Goal: Task Accomplishment & Management: Complete application form

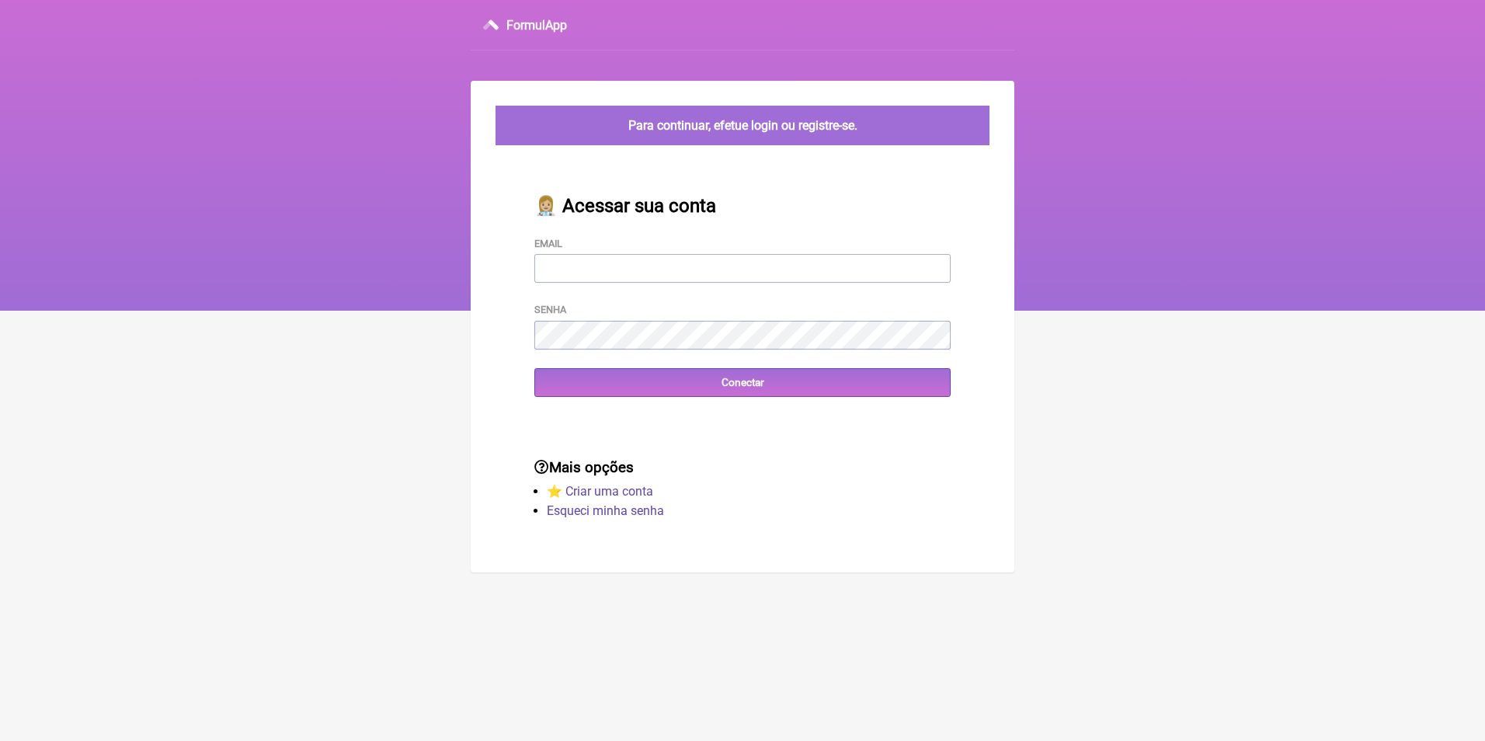
click at [597, 272] on input "Email" at bounding box center [742, 268] width 416 height 29
type input "[EMAIL_ADDRESS][DOMAIN_NAME]"
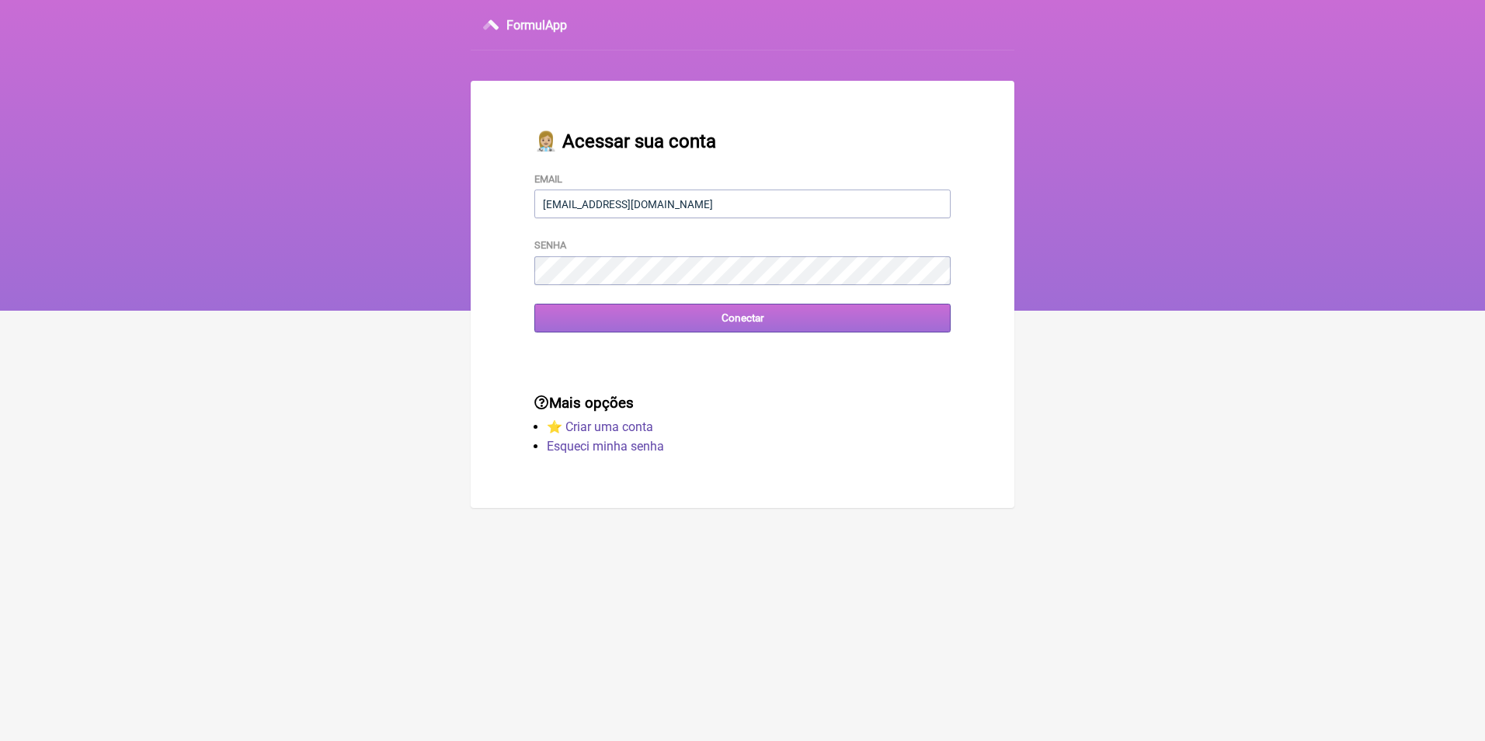
click at [733, 324] on input "Conectar" at bounding box center [742, 318] width 416 height 29
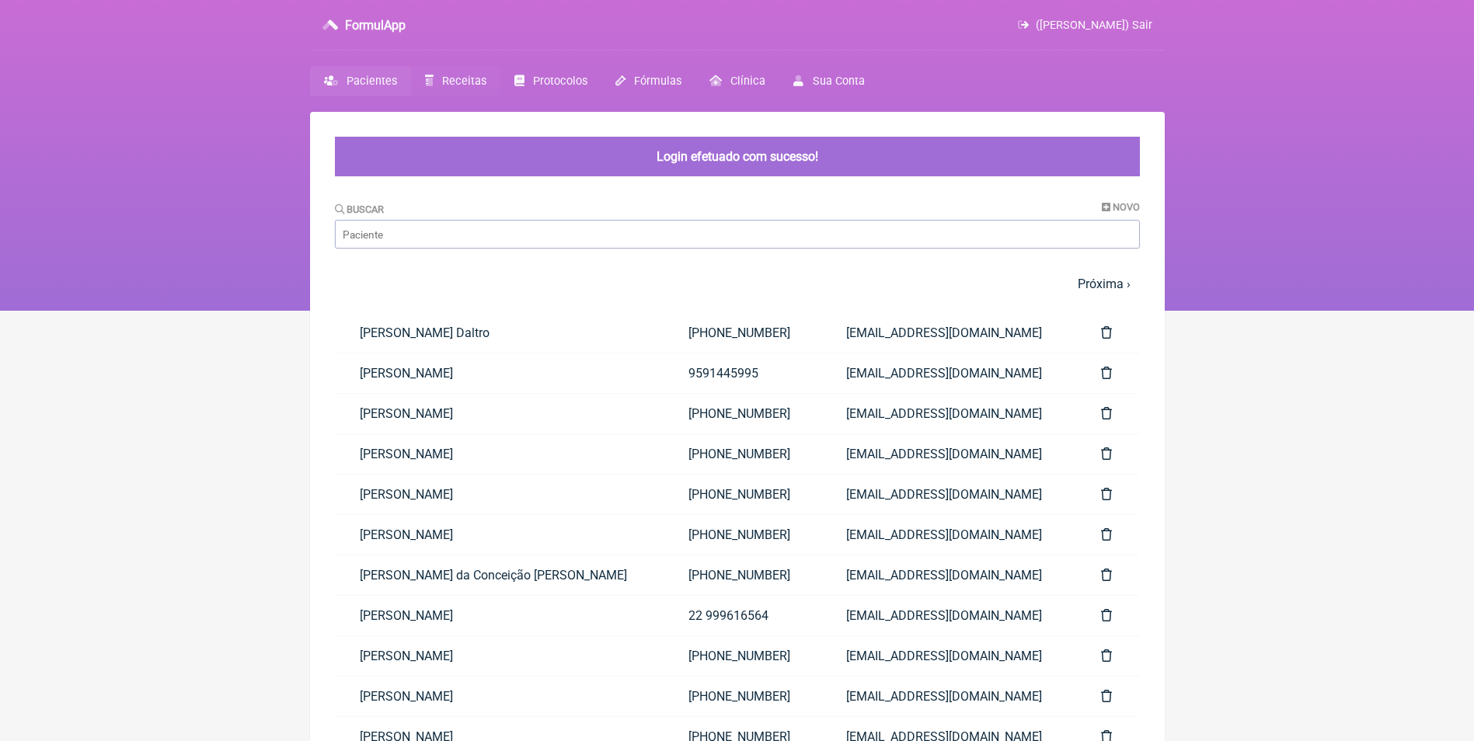
click at [448, 80] on span "Receitas" at bounding box center [464, 81] width 44 height 13
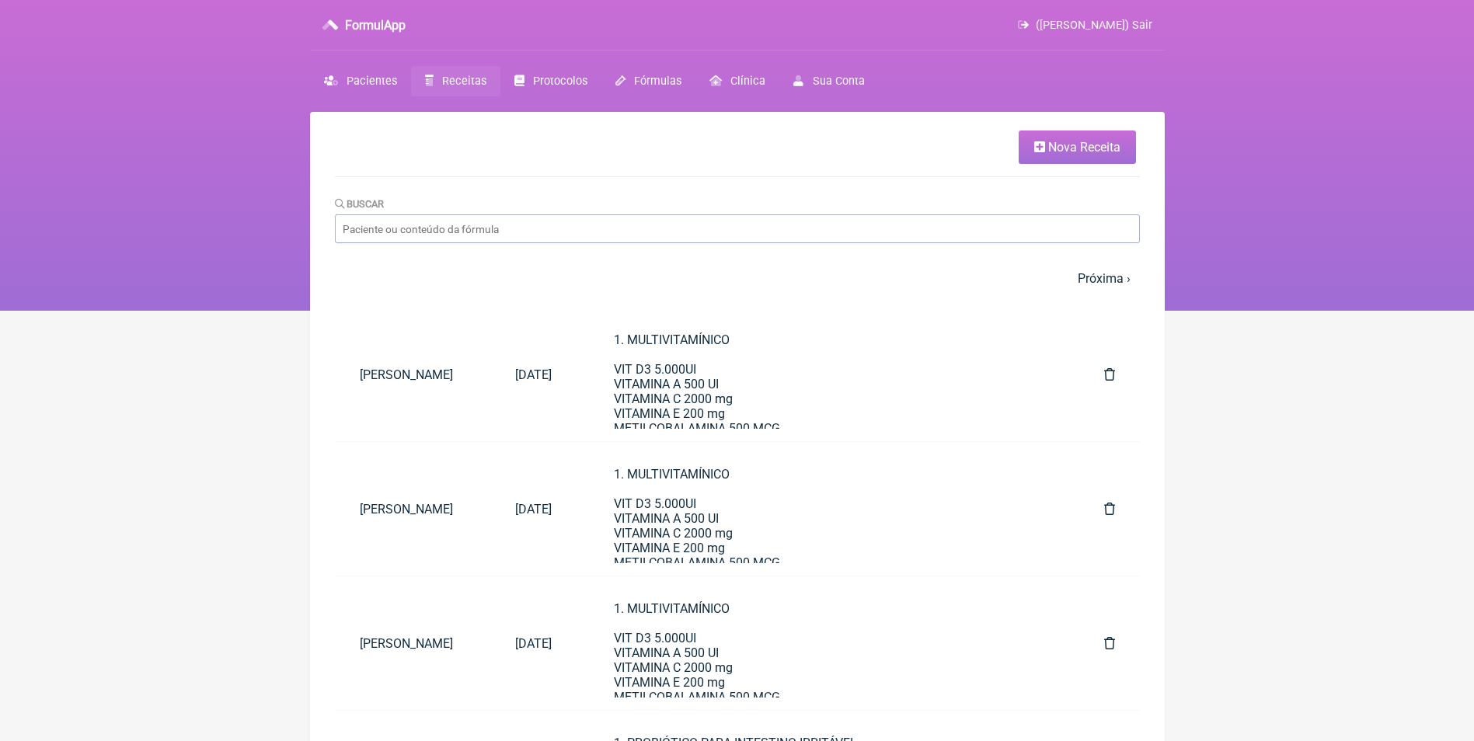
click at [1063, 150] on span "Nova Receita" at bounding box center [1084, 147] width 72 height 15
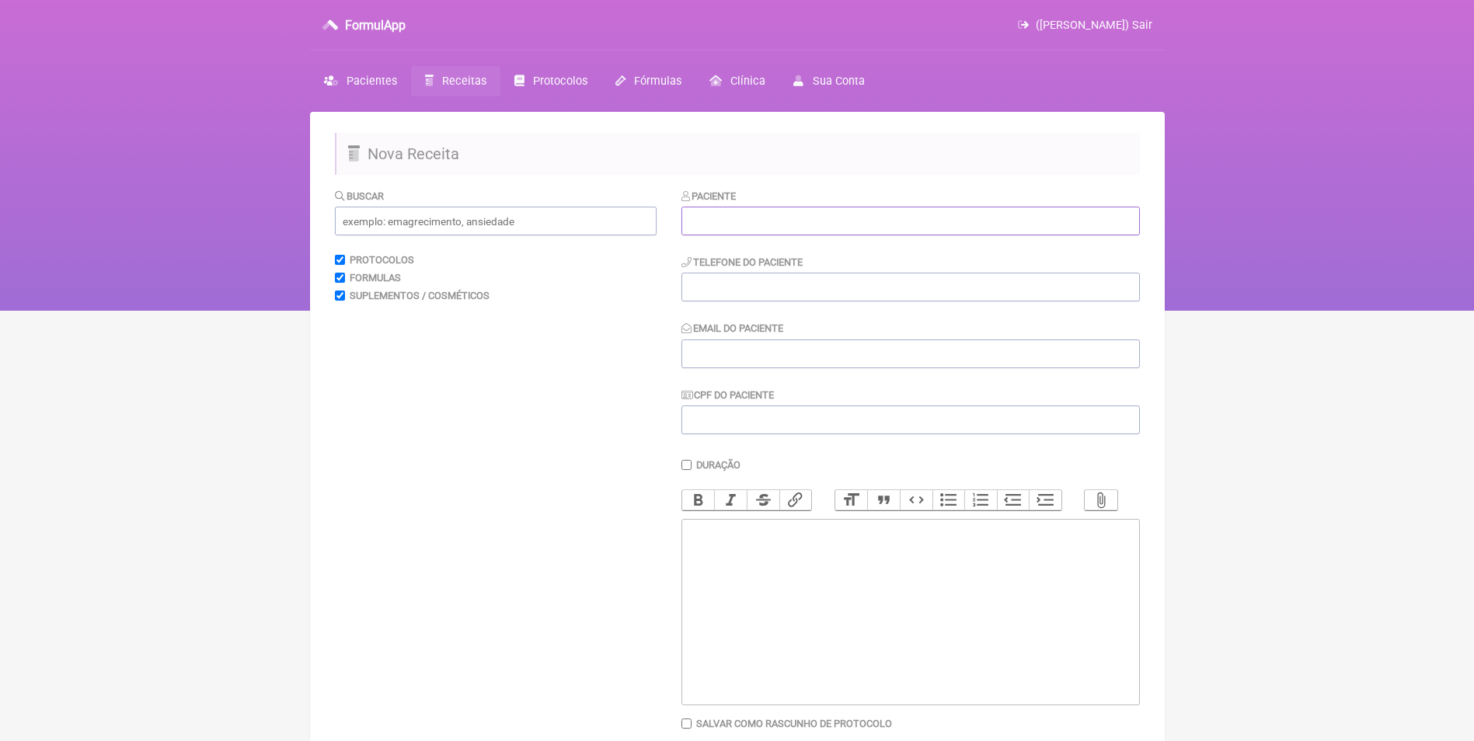
click at [868, 224] on input "text" at bounding box center [910, 221] width 458 height 29
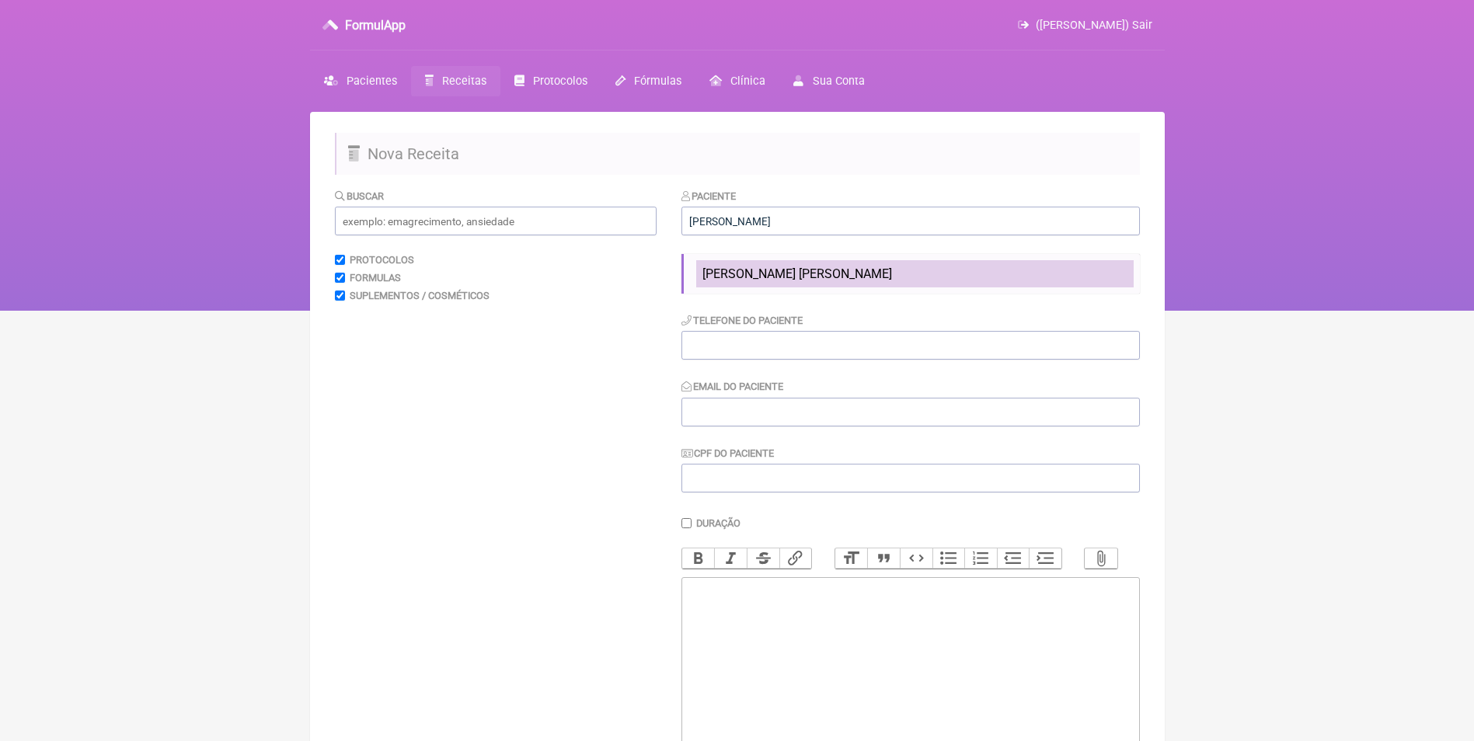
click at [857, 272] on span "Jorge Fellipe Marques de Vieira" at bounding box center [797, 273] width 190 height 15
type input "Jorge Fellipe Marques de Vieira"
type input "(21) 99607-2259"
type input "jf.marquesdevieira@gmail.com"
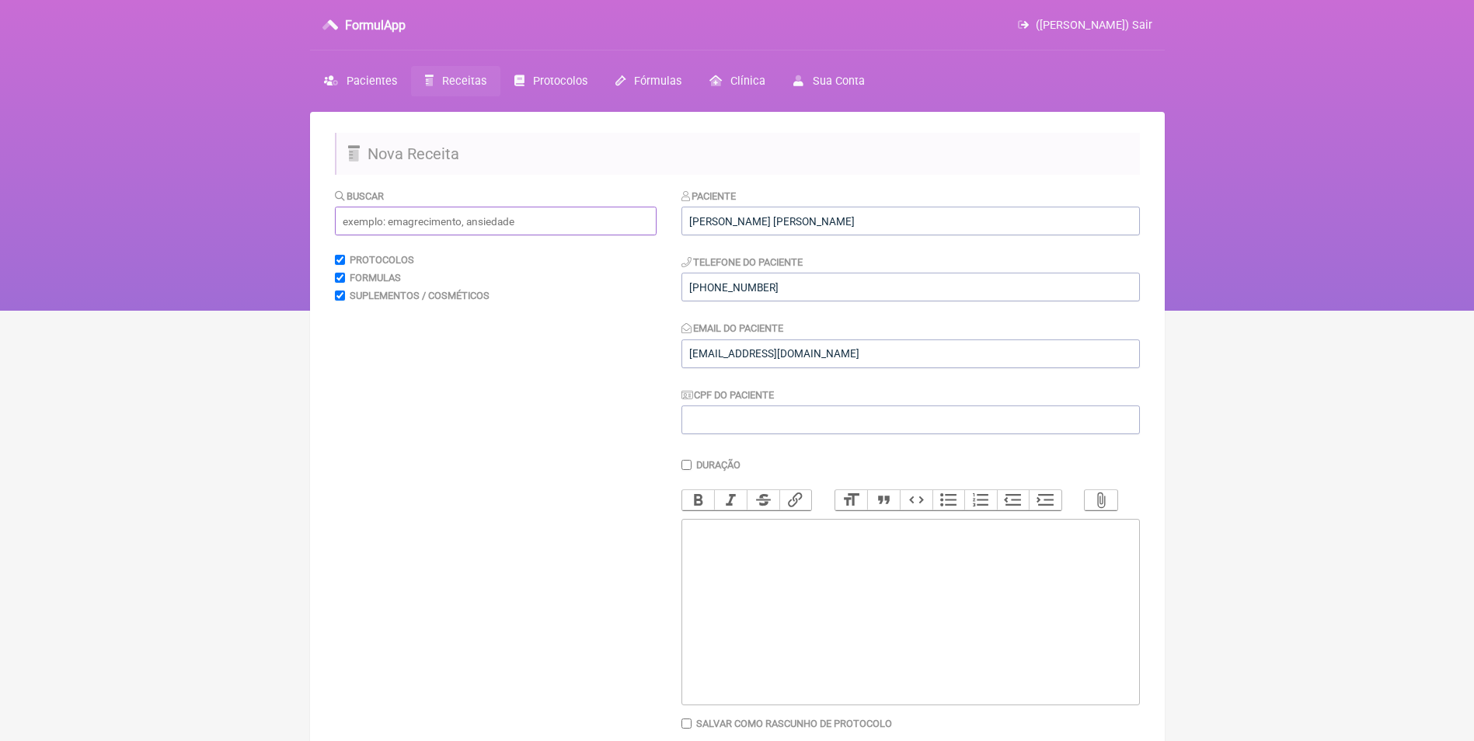
click at [583, 224] on input "text" at bounding box center [496, 221] width 322 height 29
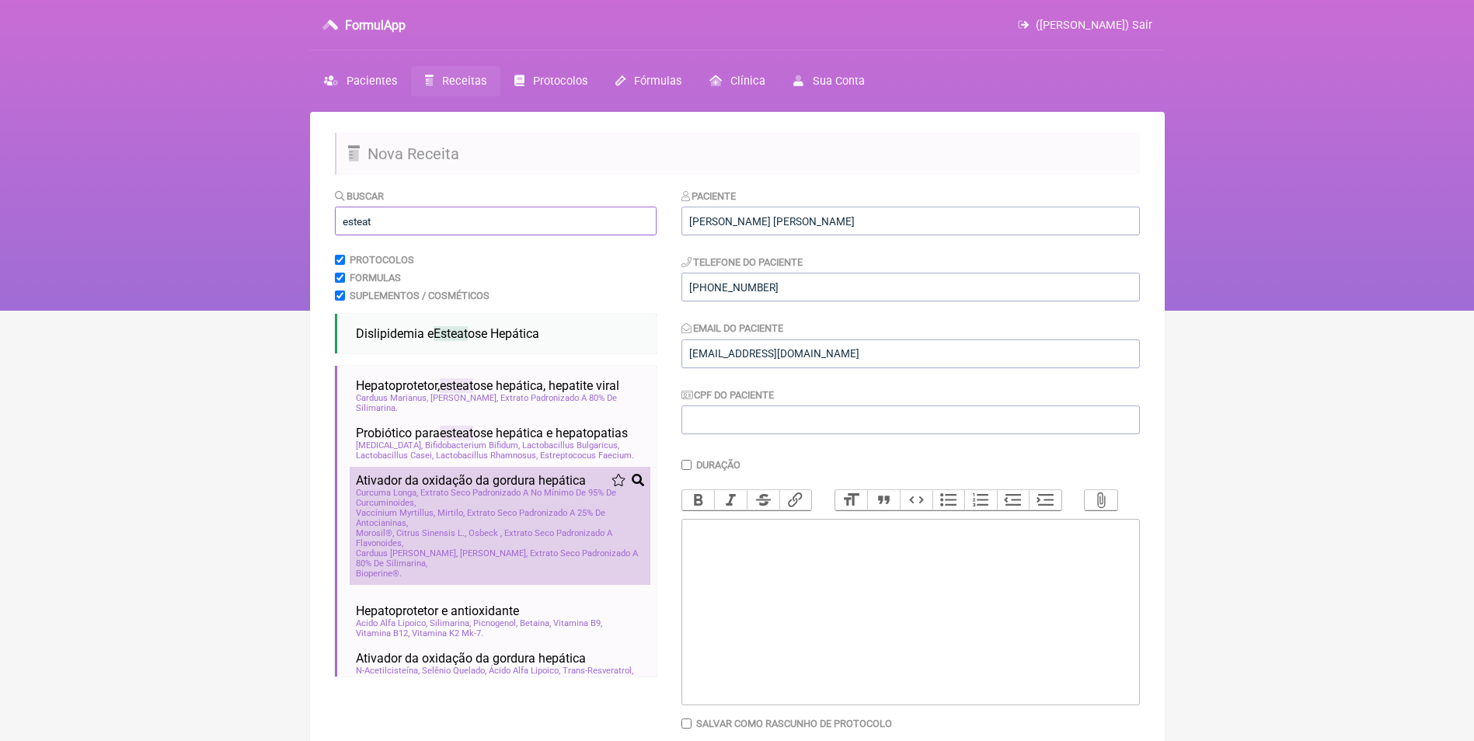
type input "esteat"
click at [392, 548] on span "Morosil®, Citrus Sinensis L., Osbeck , Extrato Seco Padronizado A Flavonoides" at bounding box center [500, 538] width 288 height 20
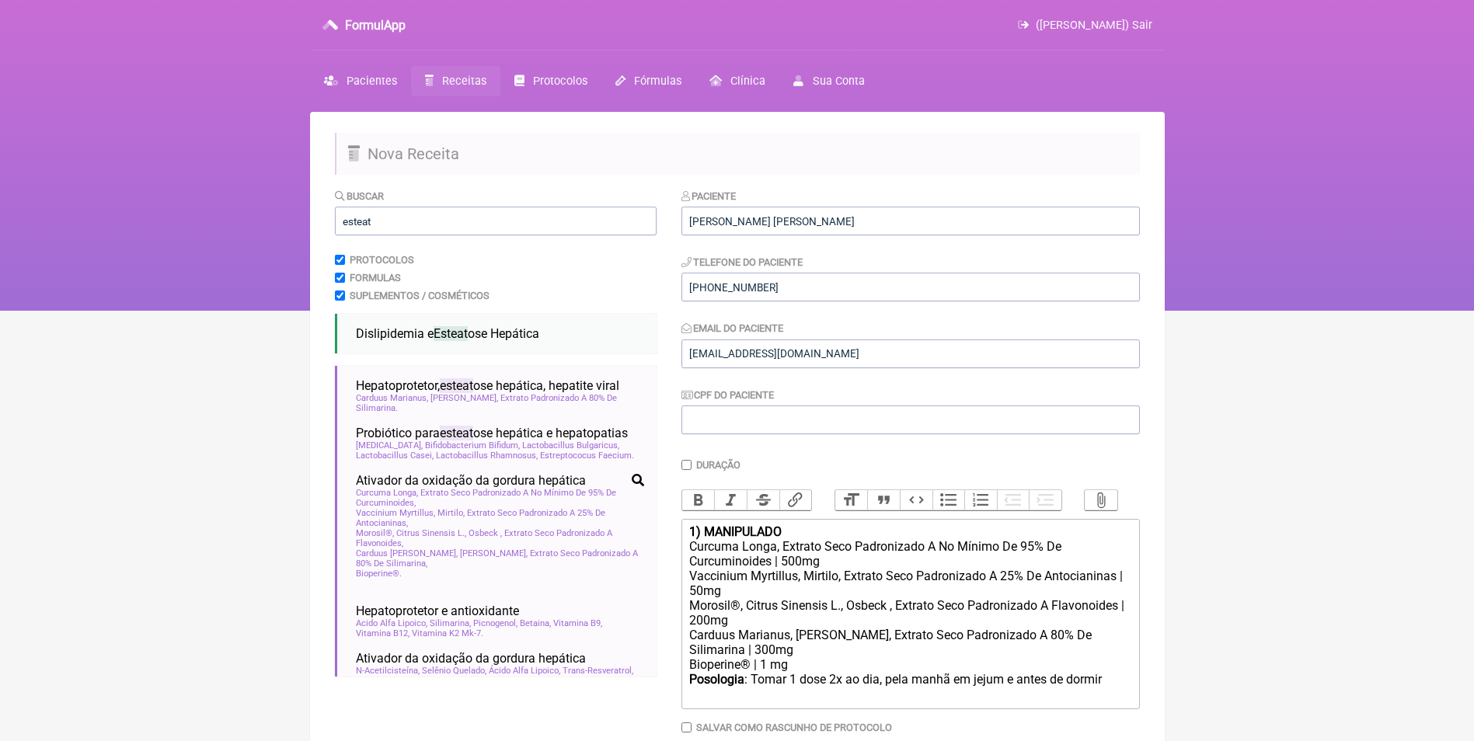
click at [792, 539] on div "1) MANIPULADO" at bounding box center [909, 531] width 441 height 15
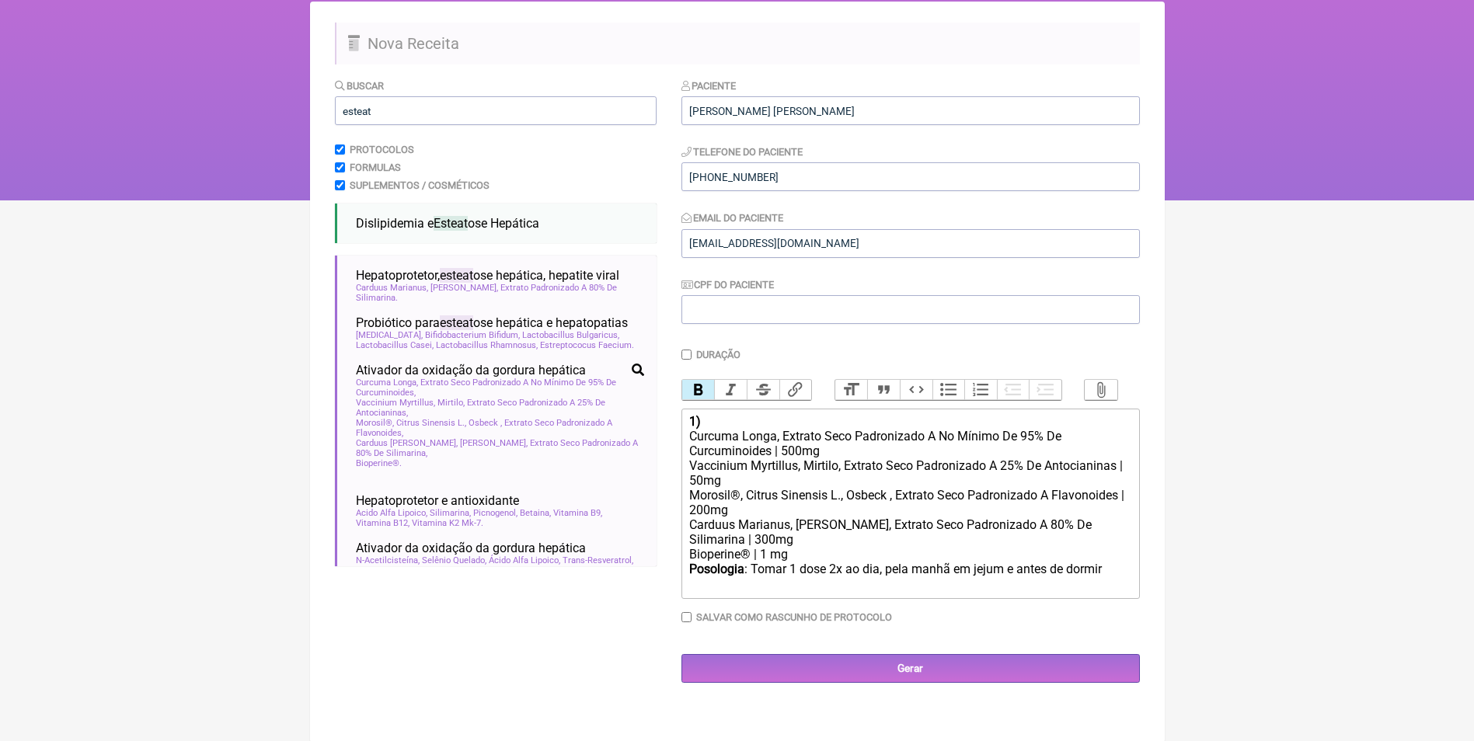
scroll to position [112, 0]
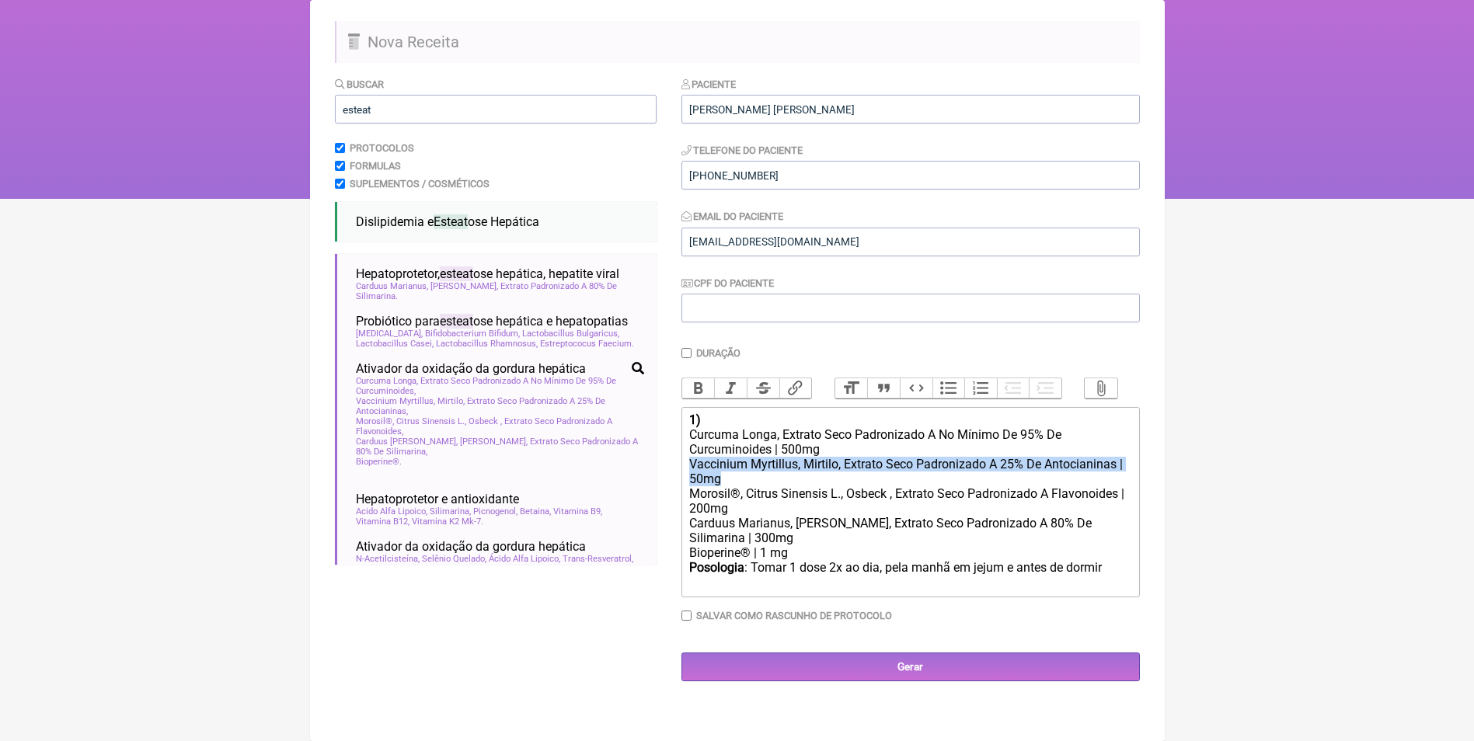
drag, startPoint x: 687, startPoint y: 480, endPoint x: 724, endPoint y: 486, distance: 37.0
click at [724, 486] on trix-editor "1) Curcuma Longa, Extrato Seco Padronizado A No Mínimo De 95% De Curcuminoides …" at bounding box center [910, 502] width 458 height 190
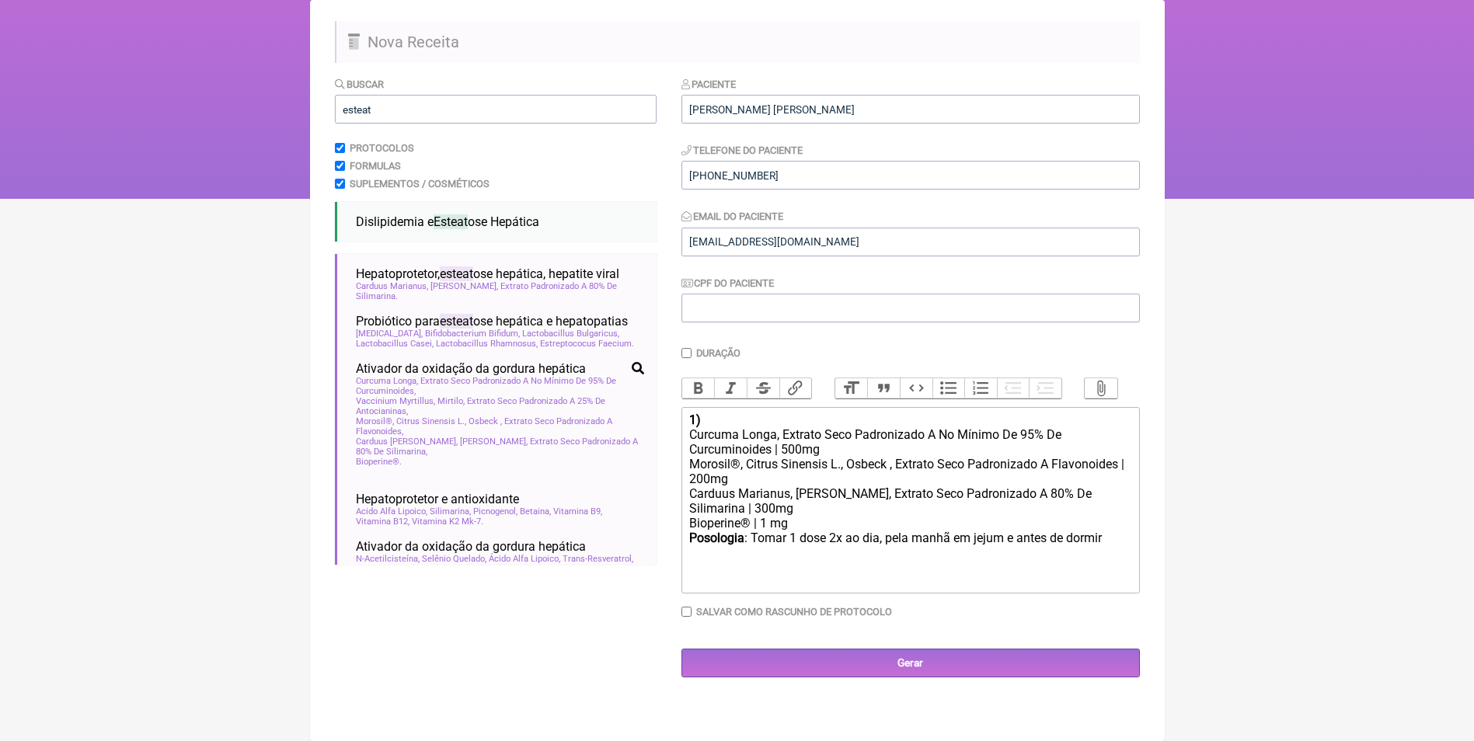
click at [1106, 551] on div "Posologia : Tomar 1 dose 2x ao dia, pela manhã em jejum e antes de dormir ㅤ" at bounding box center [909, 546] width 441 height 31
click at [1108, 553] on div "Posologia : Tomar 1 dose 2x ao dia, pela manhã em jejum e antes de dormir ㅤ" at bounding box center [909, 546] width 441 height 31
type trix-editor "<div><strong>1)&nbsp;</strong></div><div>Curcuma Longa, Extrato Seco Padronizad…"
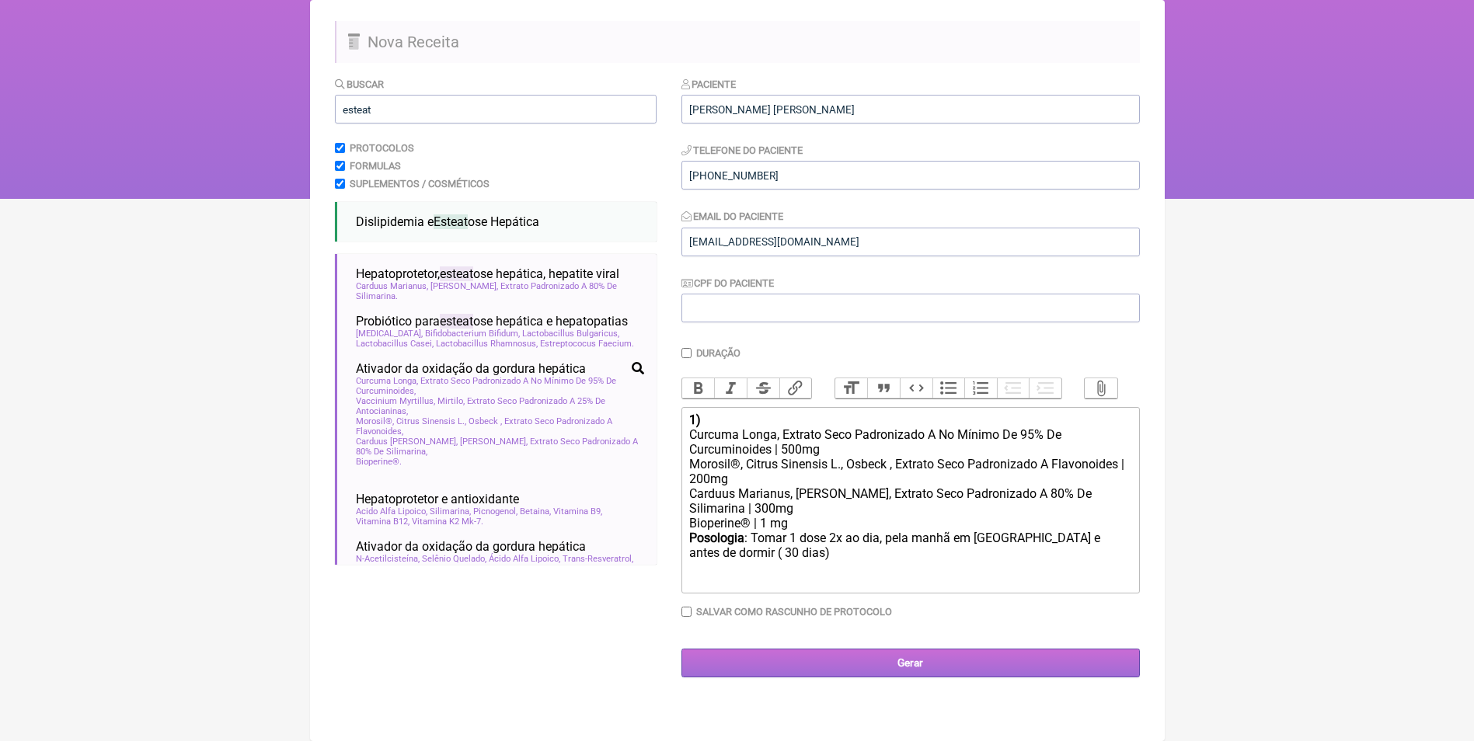
click at [943, 670] on input "Gerar" at bounding box center [910, 663] width 458 height 29
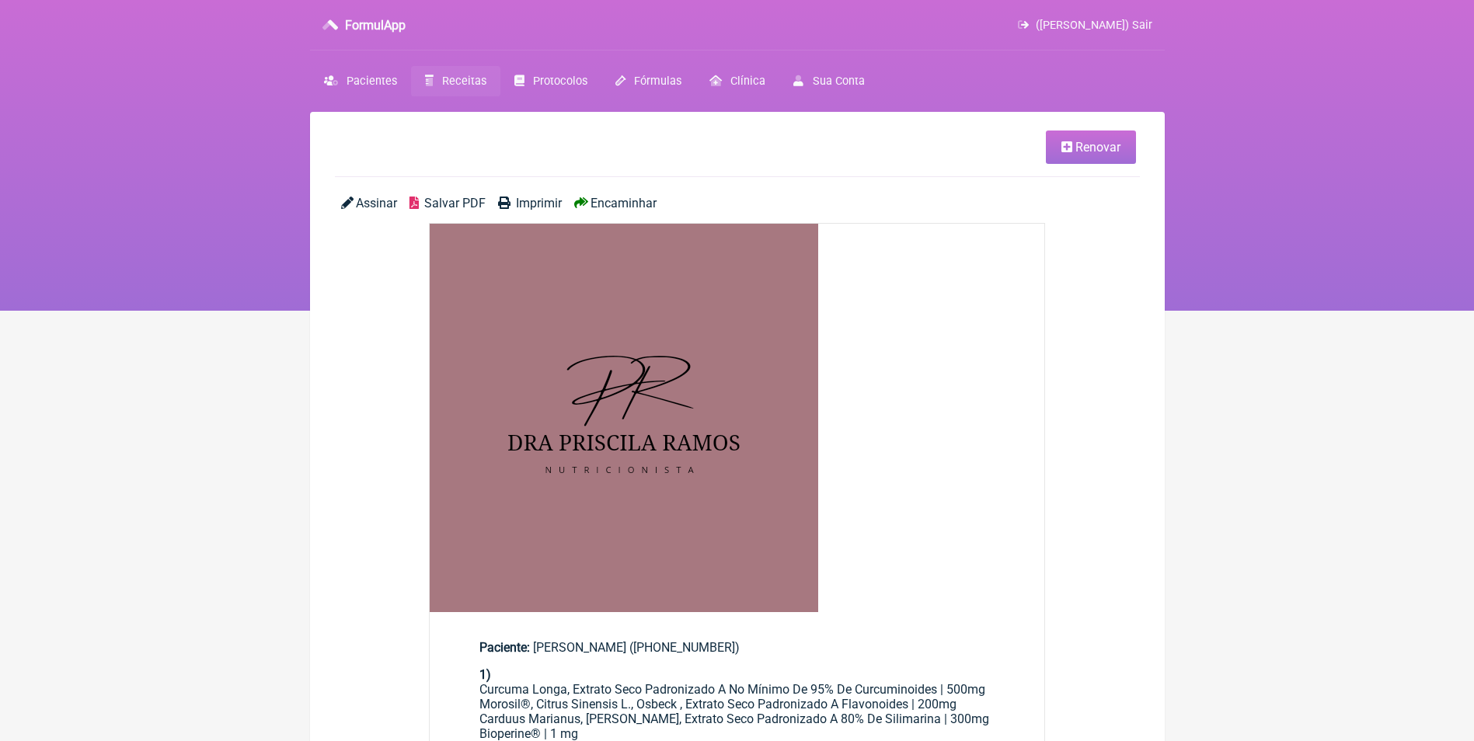
scroll to position [388, 0]
